Goal: Information Seeking & Learning: Learn about a topic

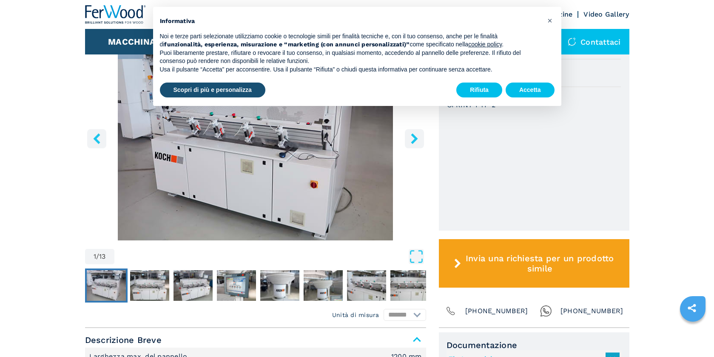
scroll to position [280, 0]
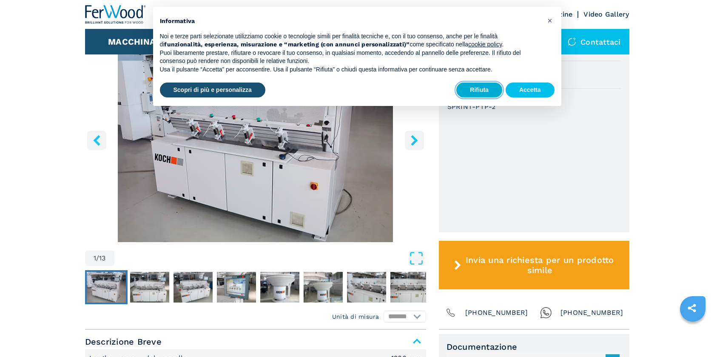
click at [486, 88] on button "Rifiuta" at bounding box center [479, 89] width 46 height 15
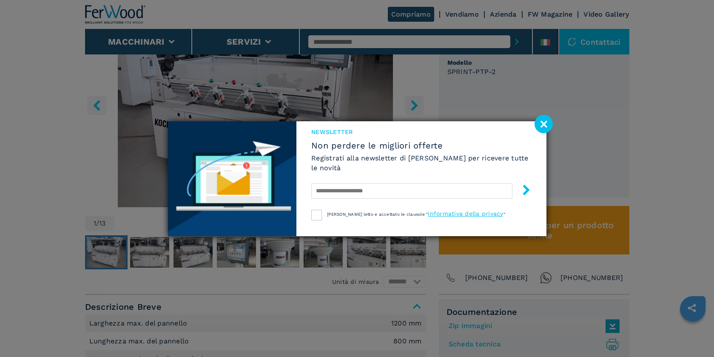
scroll to position [315, 0]
click at [538, 123] on image at bounding box center [543, 124] width 18 height 18
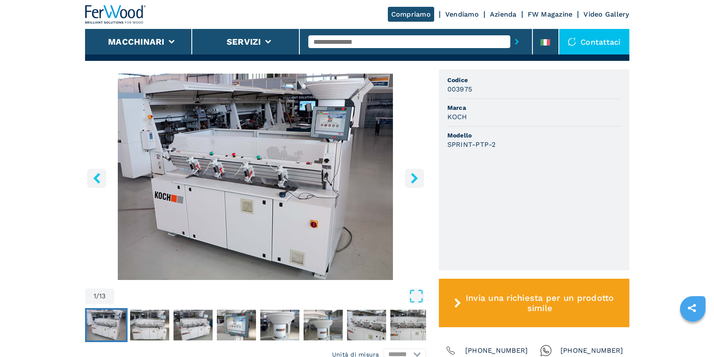
scroll to position [242, 0]
click at [415, 181] on icon "right-button" at bounding box center [414, 177] width 11 height 11
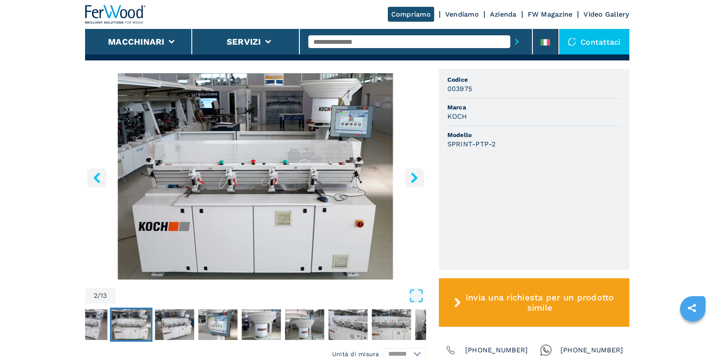
click at [415, 181] on icon "right-button" at bounding box center [414, 177] width 11 height 11
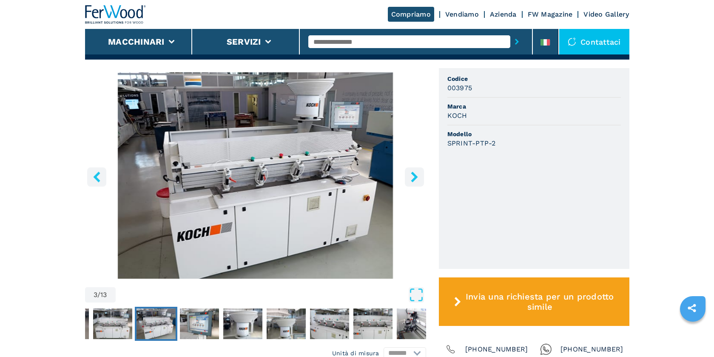
scroll to position [244, 0]
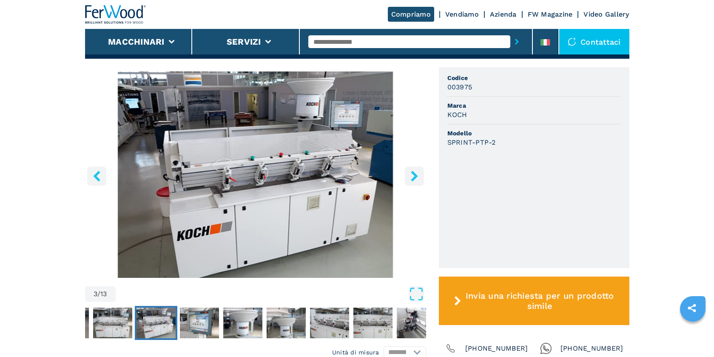
click at [415, 181] on icon "right-button" at bounding box center [414, 175] width 11 height 11
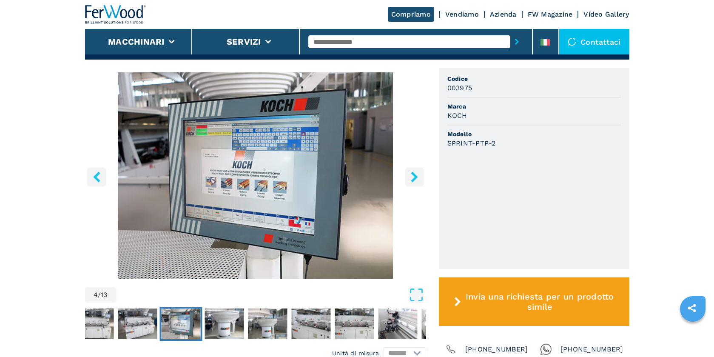
scroll to position [244, 0]
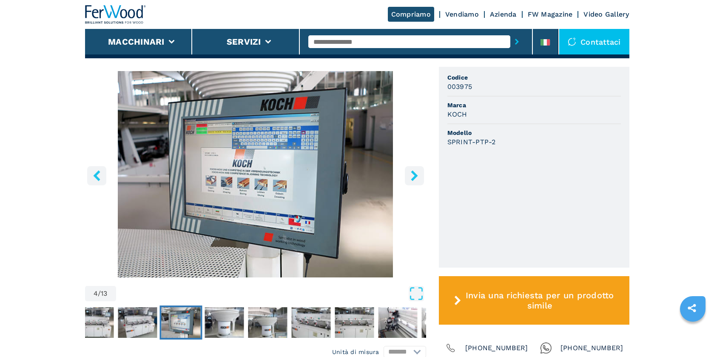
click at [99, 181] on icon "left-button" at bounding box center [96, 175] width 11 height 11
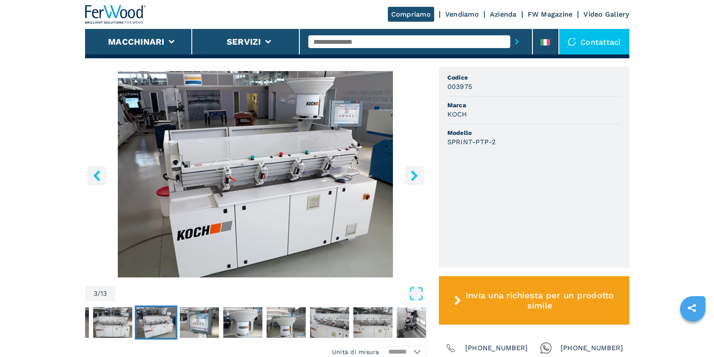
scroll to position [244, 0]
click at [413, 175] on icon "right-button" at bounding box center [414, 175] width 11 height 11
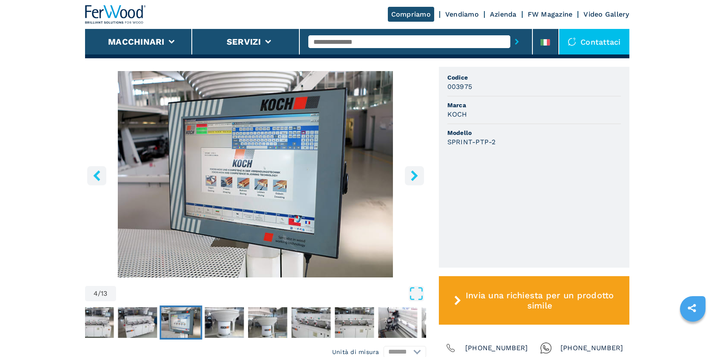
click at [413, 175] on icon "right-button" at bounding box center [414, 175] width 11 height 11
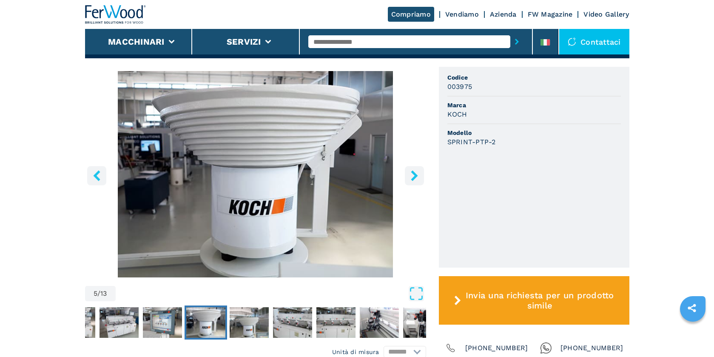
click at [413, 175] on icon "right-button" at bounding box center [414, 175] width 11 height 11
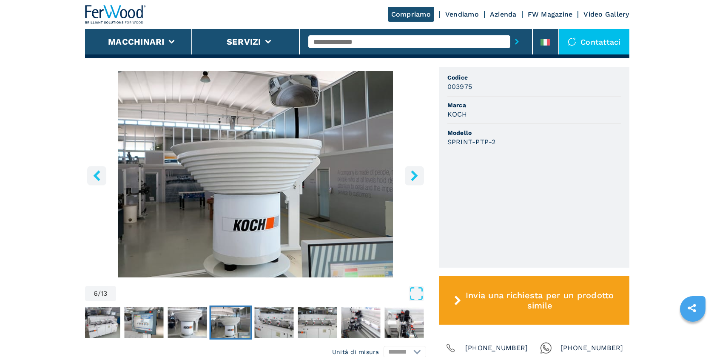
click at [413, 175] on icon "right-button" at bounding box center [414, 175] width 11 height 11
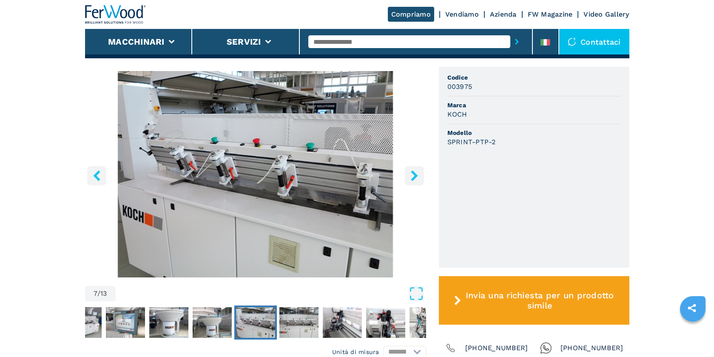
click at [413, 175] on icon "right-button" at bounding box center [414, 175] width 11 height 11
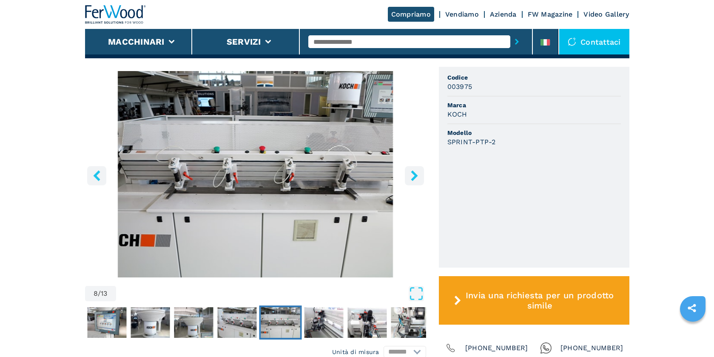
click at [413, 175] on icon "right-button" at bounding box center [414, 175] width 11 height 11
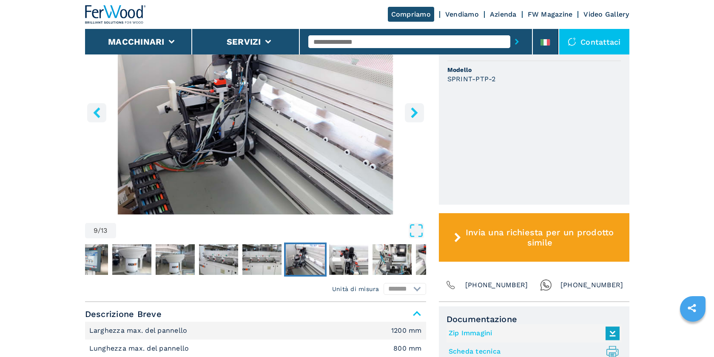
scroll to position [308, 0]
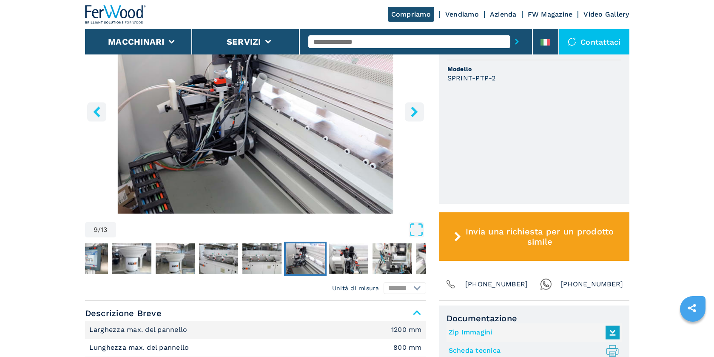
click at [416, 112] on icon "right-button" at bounding box center [414, 111] width 7 height 11
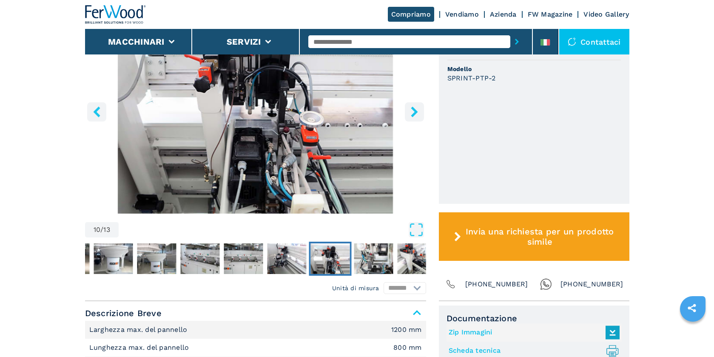
scroll to position [308, 0]
click at [416, 112] on icon "right-button" at bounding box center [414, 112] width 7 height 11
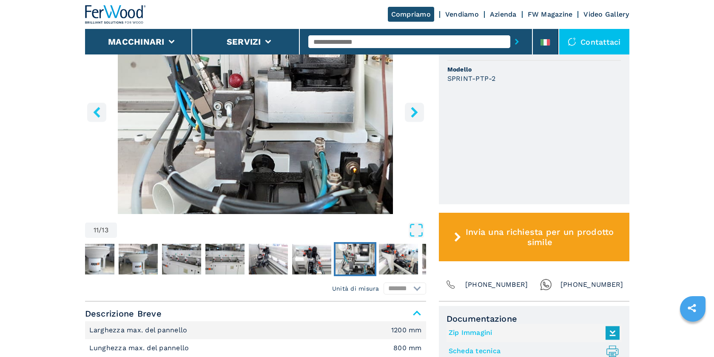
click at [416, 112] on icon "right-button" at bounding box center [414, 112] width 7 height 11
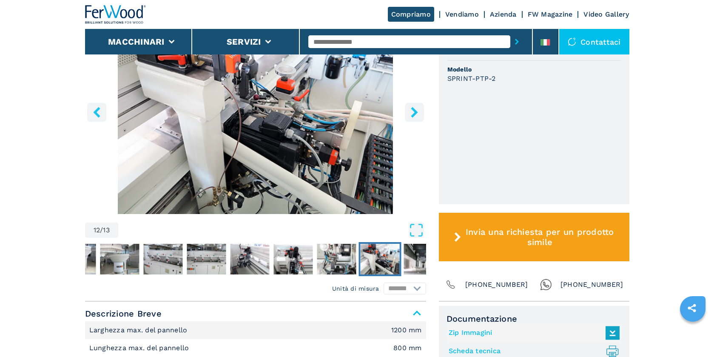
click at [416, 112] on icon "right-button" at bounding box center [414, 112] width 7 height 11
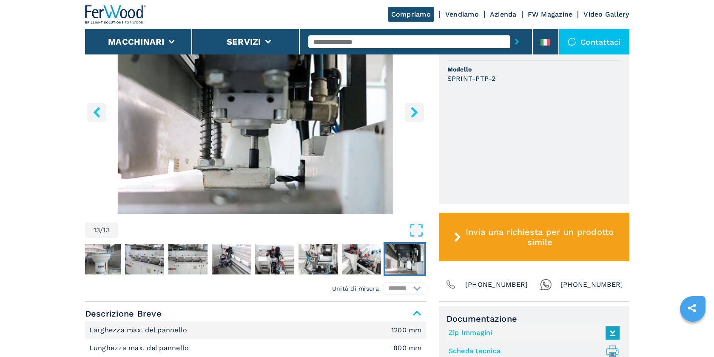
click at [416, 112] on icon "right-button" at bounding box center [414, 112] width 7 height 11
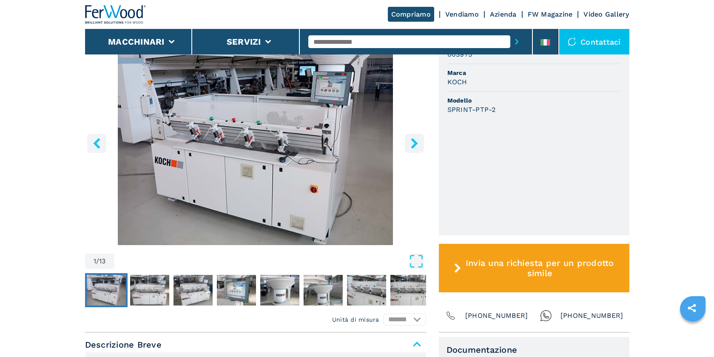
scroll to position [270, 0]
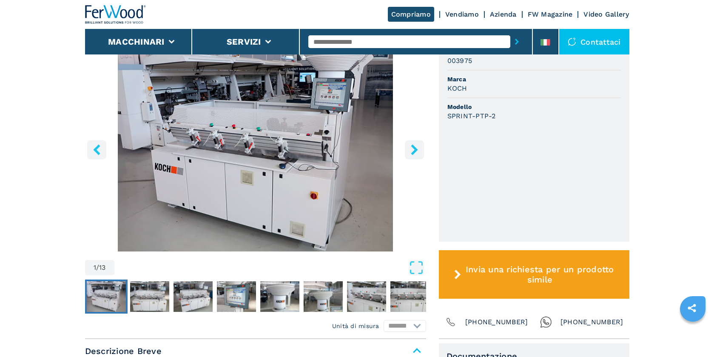
click at [415, 148] on icon "right-button" at bounding box center [414, 149] width 7 height 11
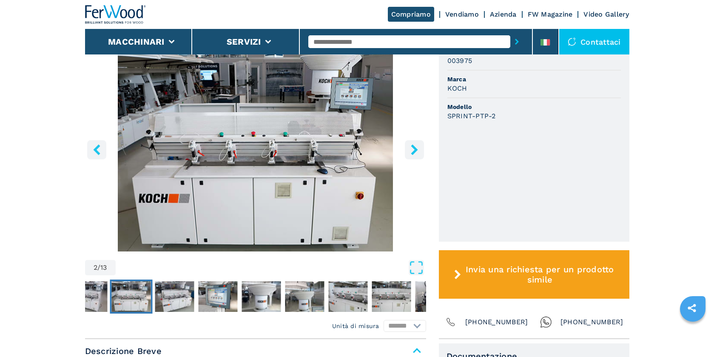
click at [415, 148] on icon "right-button" at bounding box center [414, 149] width 7 height 11
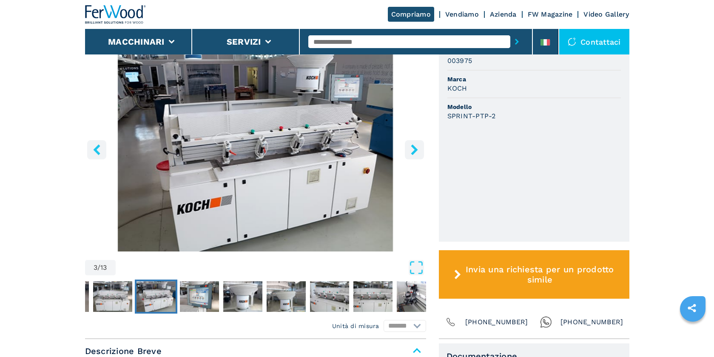
click at [415, 148] on icon "right-button" at bounding box center [414, 149] width 7 height 11
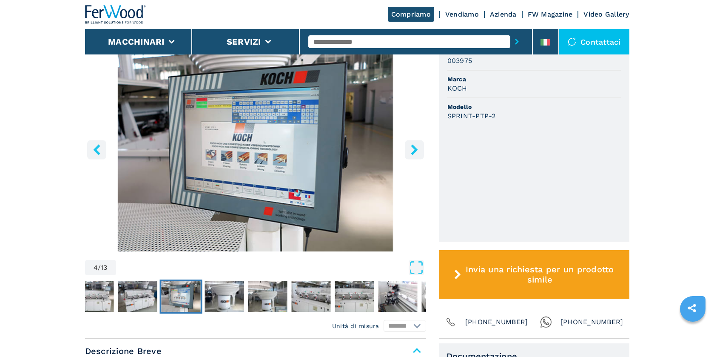
click at [415, 148] on icon "right-button" at bounding box center [414, 149] width 7 height 11
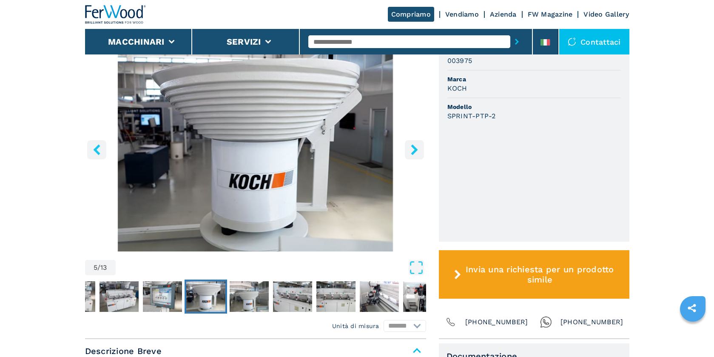
click at [415, 148] on icon "right-button" at bounding box center [414, 149] width 7 height 11
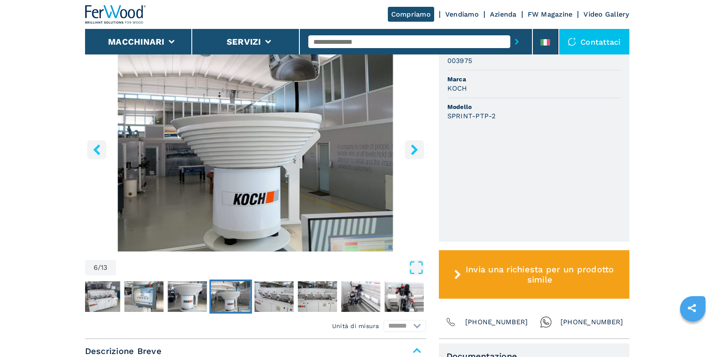
click at [415, 148] on icon "right-button" at bounding box center [414, 149] width 7 height 11
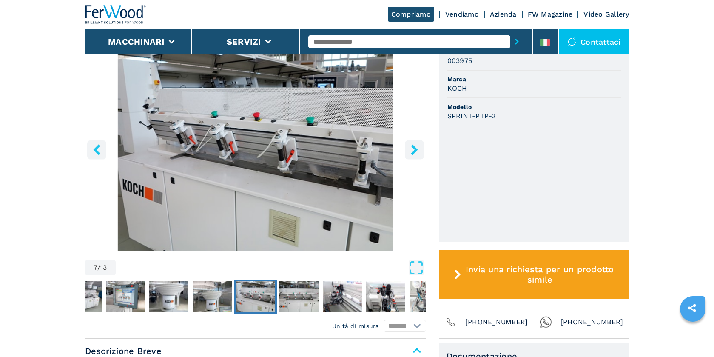
click at [415, 148] on icon "right-button" at bounding box center [414, 149] width 7 height 11
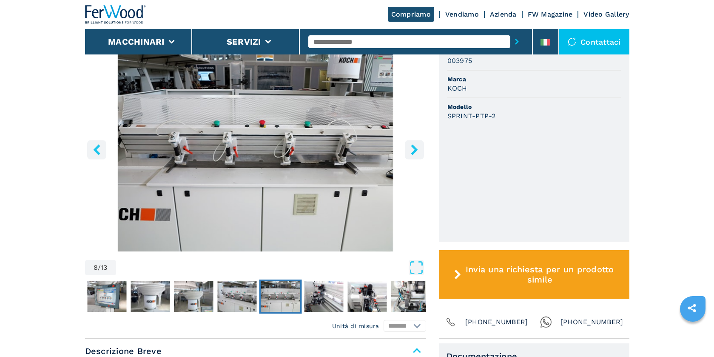
click at [415, 148] on icon "right-button" at bounding box center [414, 149] width 7 height 11
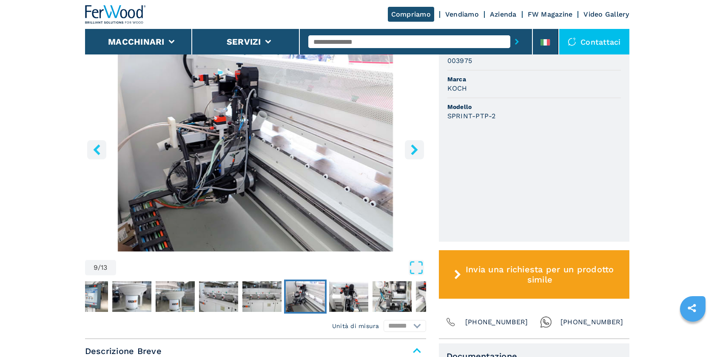
click at [415, 148] on icon "right-button" at bounding box center [414, 149] width 7 height 11
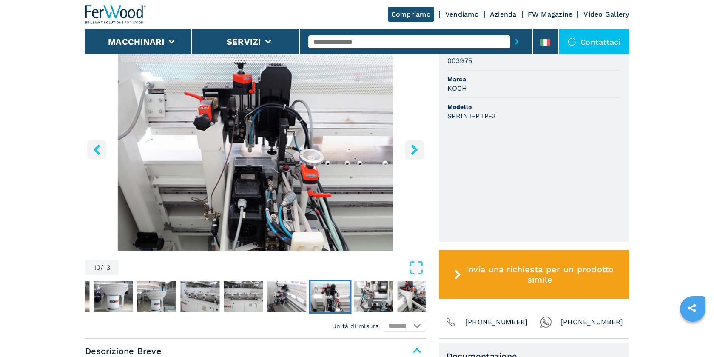
click at [415, 148] on icon "right-button" at bounding box center [414, 149] width 7 height 11
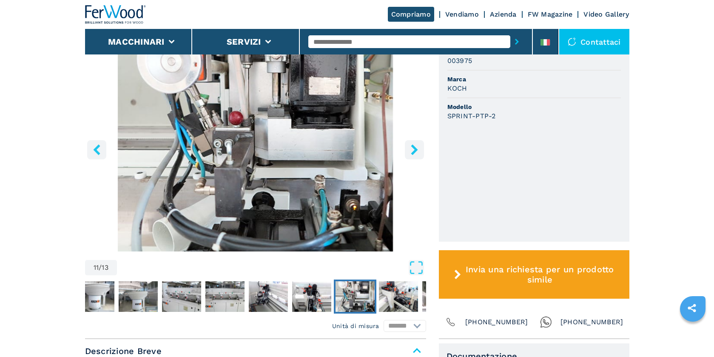
click at [415, 148] on icon "right-button" at bounding box center [414, 149] width 7 height 11
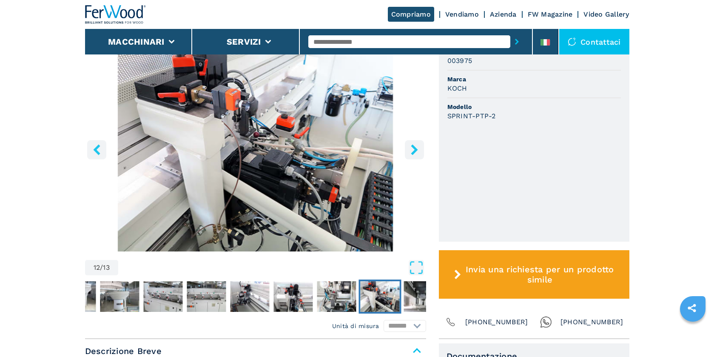
click at [415, 148] on icon "right-button" at bounding box center [414, 149] width 7 height 11
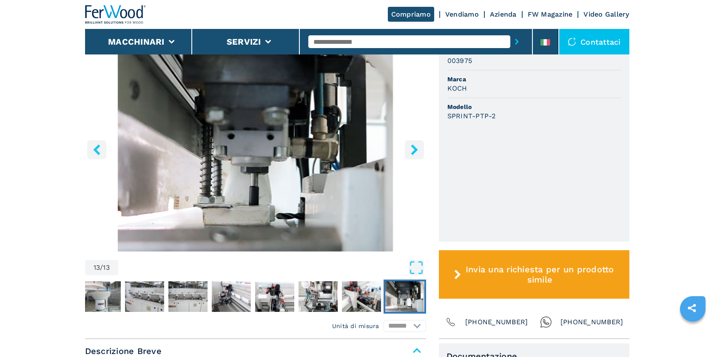
click at [415, 148] on icon "right-button" at bounding box center [414, 149] width 7 height 11
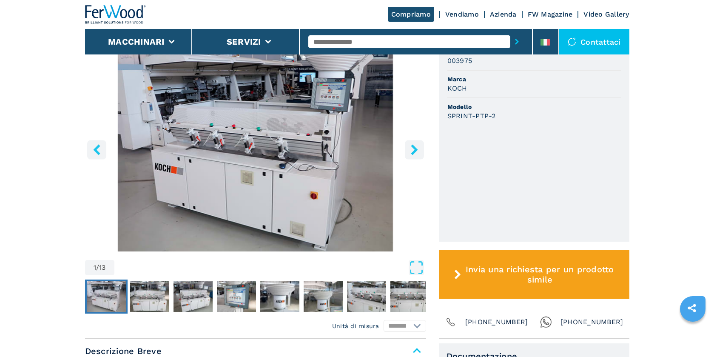
click at [415, 148] on icon "right-button" at bounding box center [414, 149] width 7 height 11
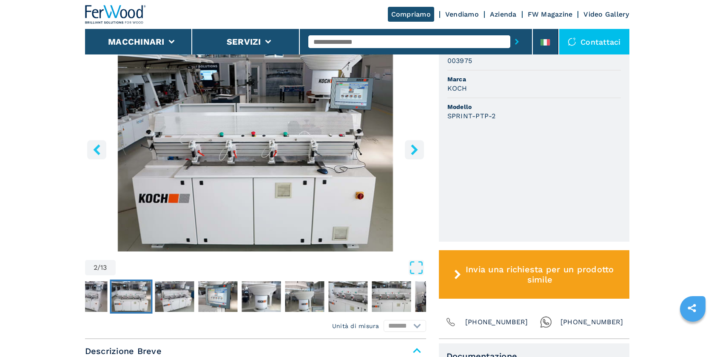
click at [415, 148] on icon "right-button" at bounding box center [414, 149] width 7 height 11
click at [414, 149] on icon "right-button" at bounding box center [414, 149] width 7 height 11
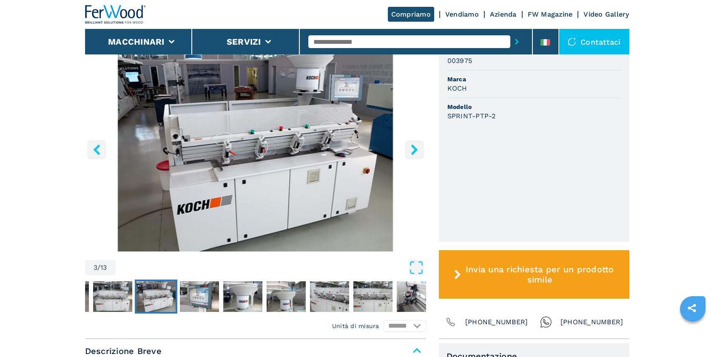
click at [414, 149] on icon "right-button" at bounding box center [414, 149] width 7 height 11
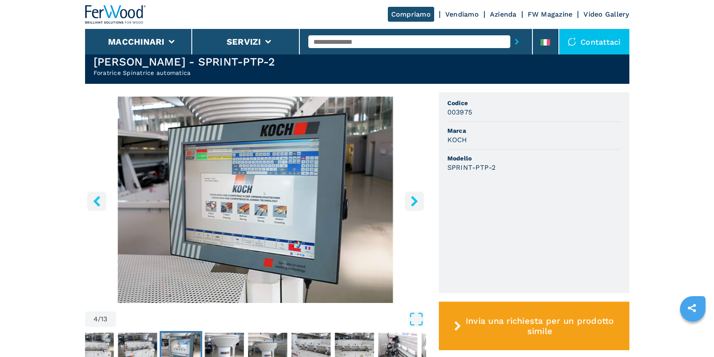
scroll to position [216, 0]
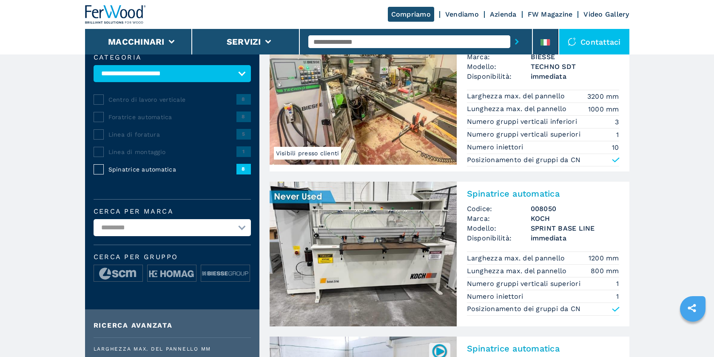
scroll to position [92, 0]
